Goal: Information Seeking & Learning: Learn about a topic

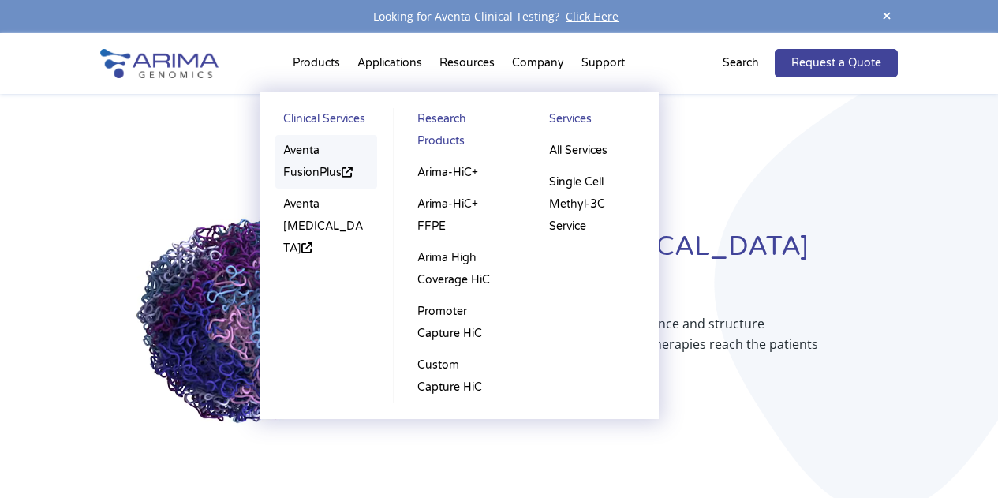
click at [304, 167] on link "Aventa FusionPlus" at bounding box center [326, 162] width 102 height 54
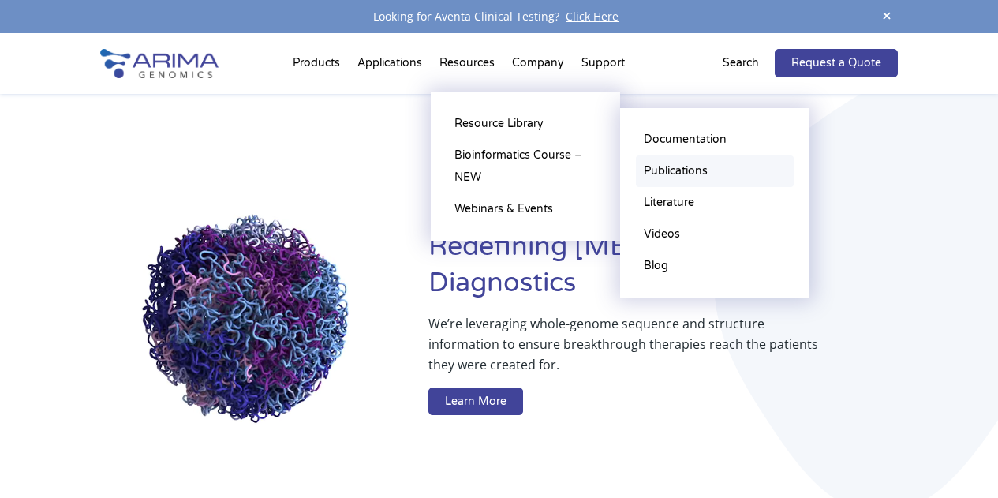
click at [663, 167] on link "Publications" at bounding box center [715, 171] width 158 height 32
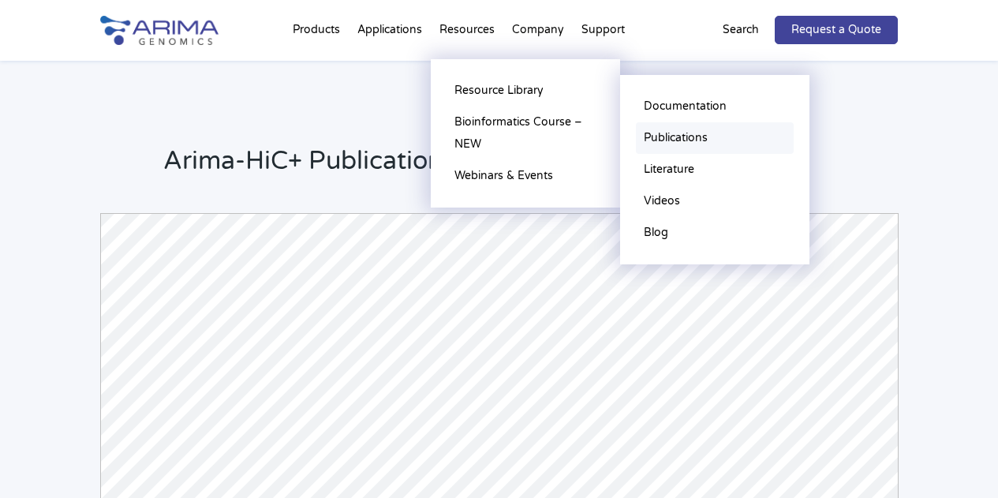
click at [667, 136] on link "Publications" at bounding box center [715, 138] width 158 height 32
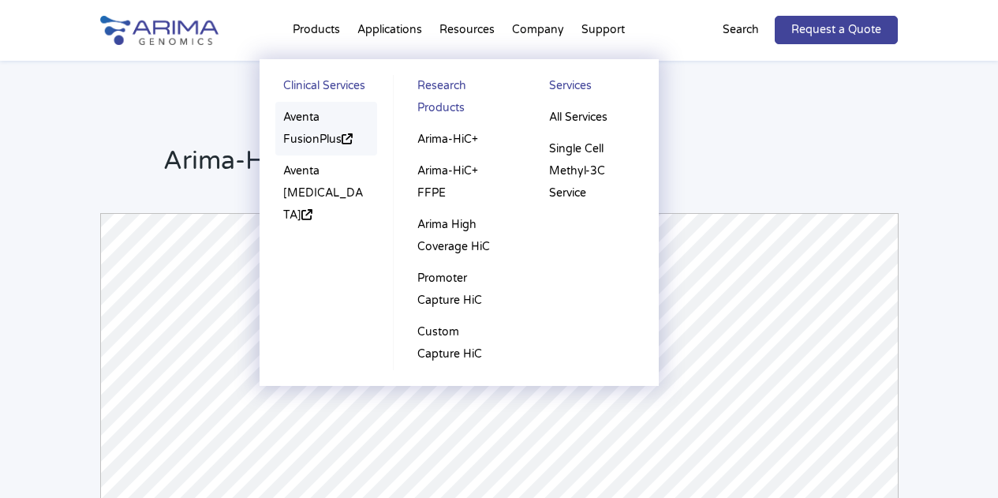
click at [299, 119] on link "Aventa FusionPlus" at bounding box center [326, 129] width 102 height 54
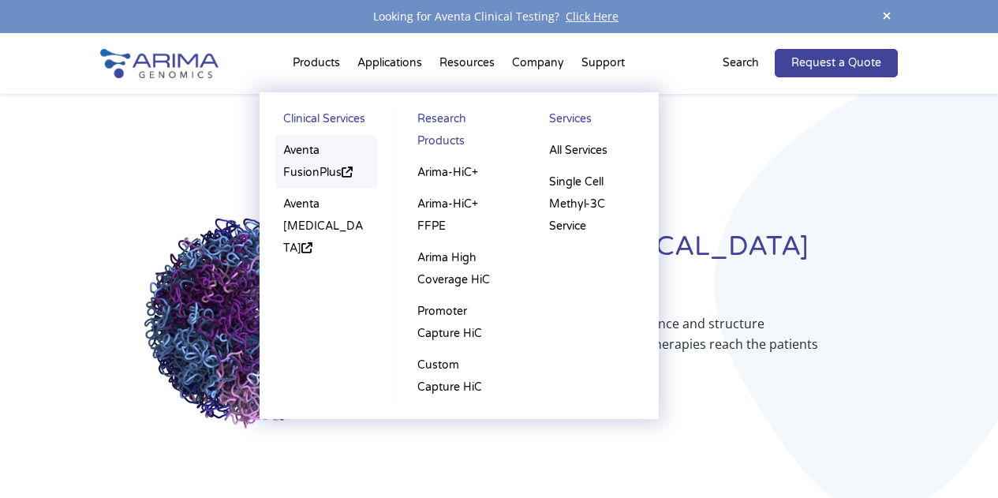
click at [305, 151] on link "Aventa FusionPlus" at bounding box center [326, 162] width 102 height 54
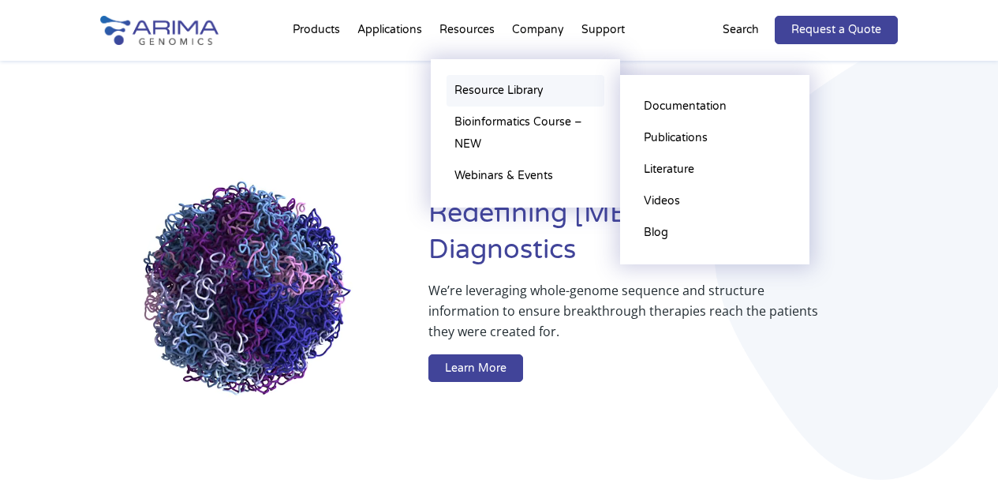
click at [495, 88] on link "Resource Library" at bounding box center [525, 91] width 158 height 32
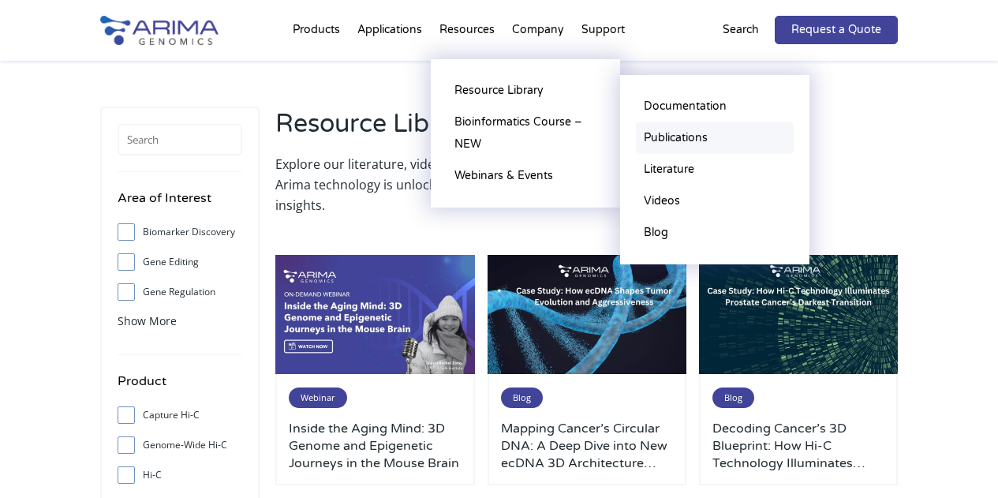
click at [686, 132] on link "Publications" at bounding box center [715, 138] width 158 height 32
click at [668, 135] on link "Publications" at bounding box center [715, 138] width 158 height 32
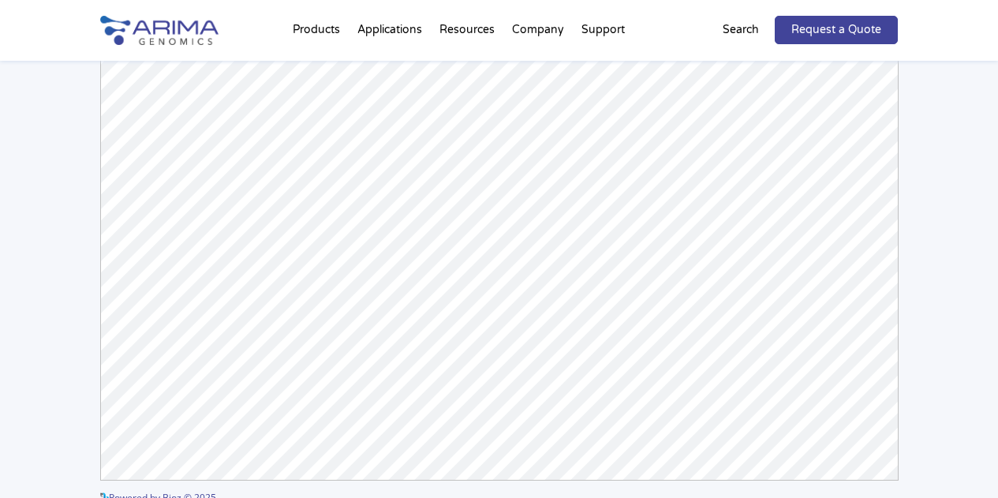
scroll to position [299, 0]
click at [654, 38] on div "Products Clinical Services Aventa FusionPlus Aventa Lymphoma Research Products …" at bounding box center [459, 30] width 399 height 60
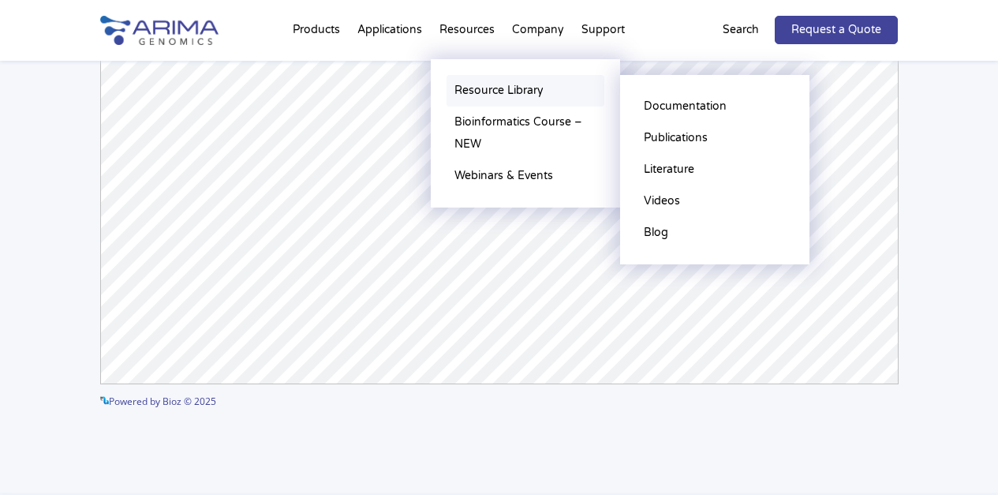
click at [510, 87] on link "Resource Library" at bounding box center [525, 91] width 158 height 32
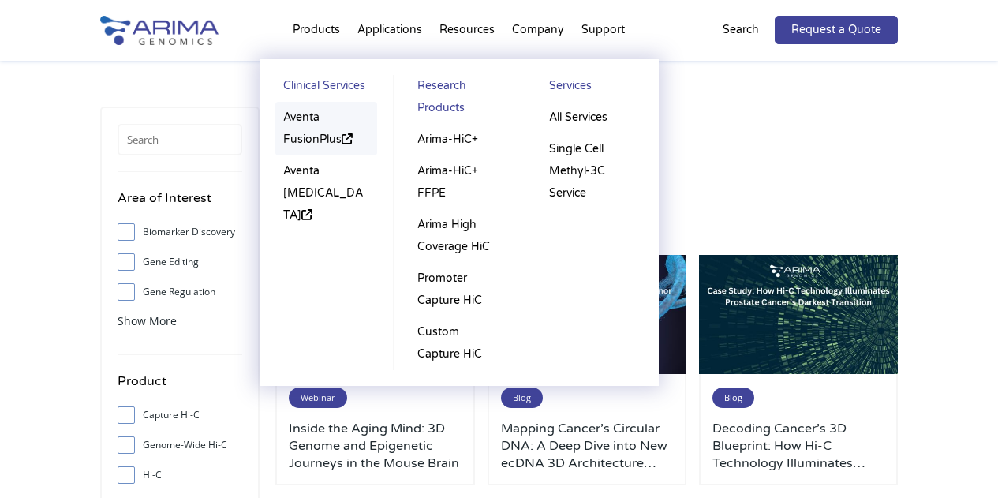
click at [305, 132] on link "Aventa FusionPlus" at bounding box center [326, 129] width 102 height 54
